Goal: Transaction & Acquisition: Obtain resource

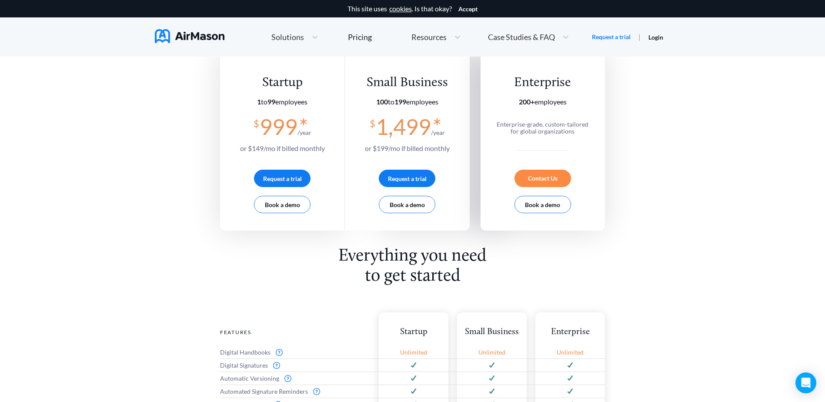
scroll to position [61, 0]
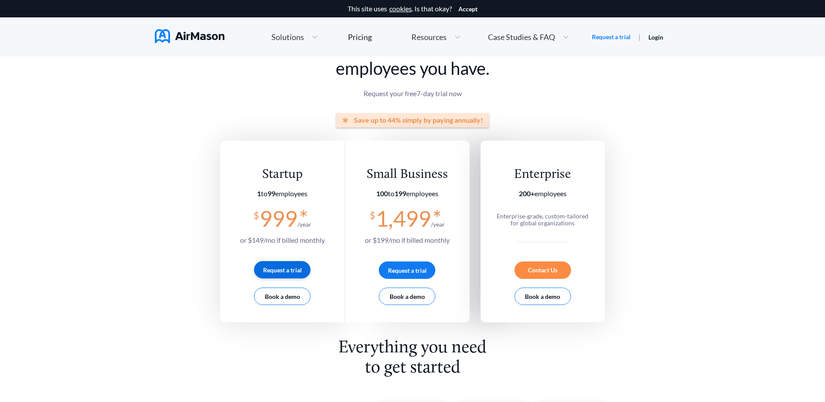
click at [273, 270] on button "Request a trial" at bounding box center [282, 269] width 57 height 17
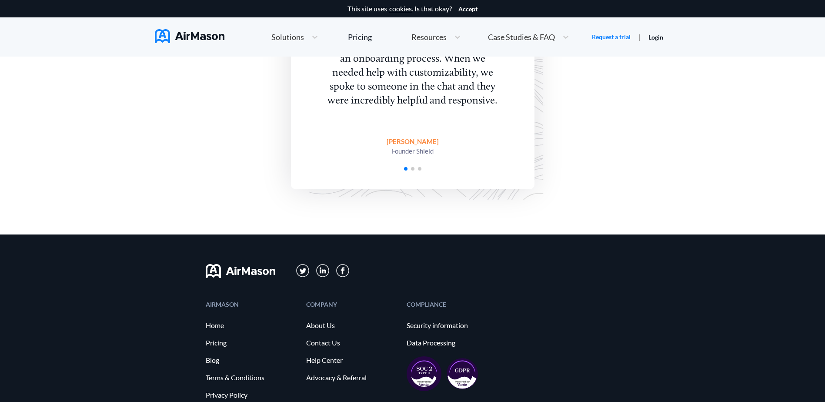
scroll to position [2068, 0]
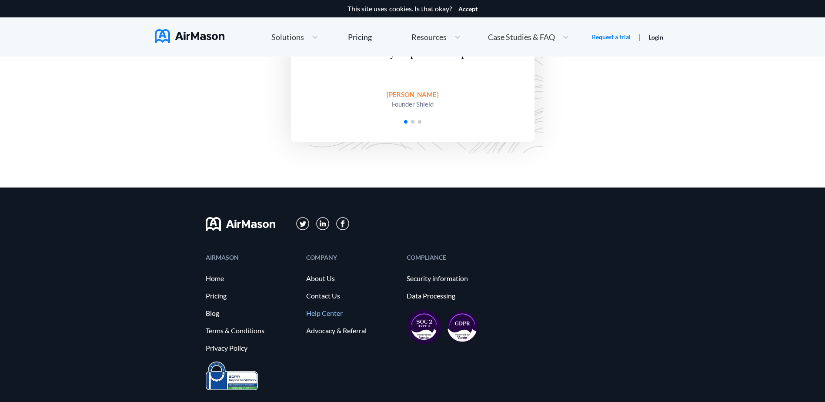
click at [324, 313] on link "Help Center" at bounding box center [352, 313] width 92 height 8
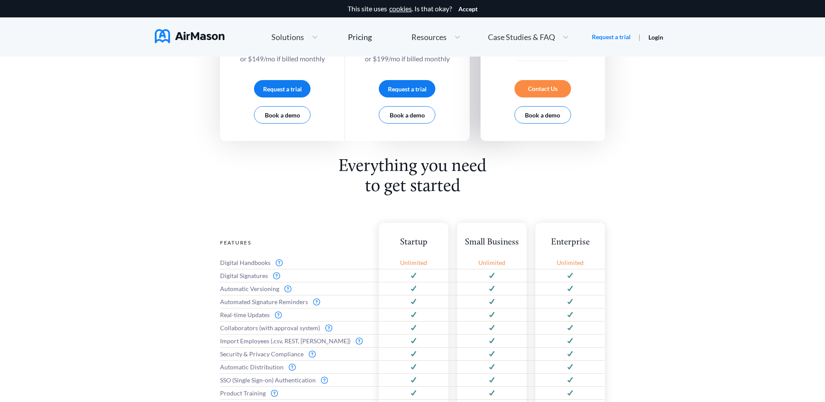
scroll to position [0, 0]
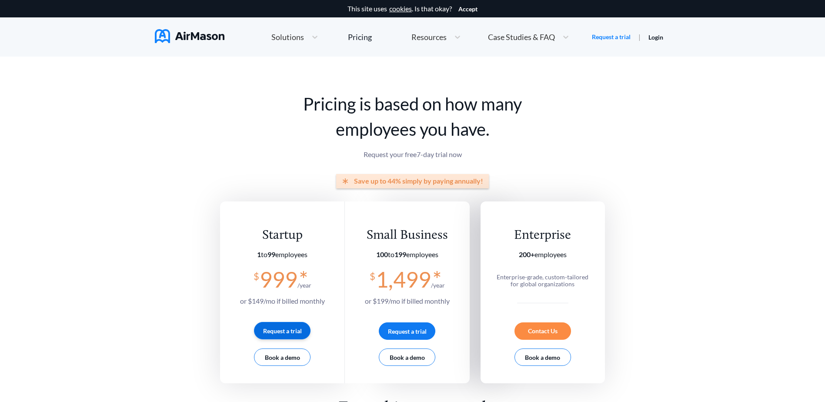
click at [300, 332] on button "Request a trial" at bounding box center [282, 330] width 57 height 17
